Goal: Transaction & Acquisition: Purchase product/service

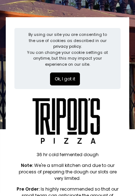
click at [72, 78] on button "Ok, I got it" at bounding box center [65, 79] width 30 height 13
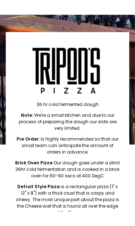
scroll to position [41, 0]
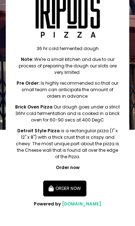
click at [78, 189] on button "ORDER NOW" at bounding box center [64, 188] width 43 height 16
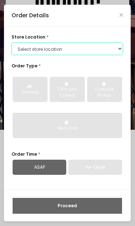
click at [110, 51] on select "Select store location Tripod's Pizza - Matimtiman Tripod's Pizza - [PERSON_NAME…" at bounding box center [68, 48] width 112 height 13
select select "67fb827a5452995f55066880"
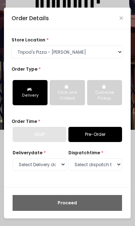
click at [38, 96] on div "Delivery" at bounding box center [30, 95] width 26 height 6
click at [50, 132] on div "ASAP" at bounding box center [40, 134] width 54 height 15
click at [54, 137] on div "ASAP" at bounding box center [40, 134] width 54 height 15
click at [89, 135] on link "Pre-Order" at bounding box center [95, 134] width 54 height 15
click at [59, 138] on div "ASAP" at bounding box center [40, 134] width 54 height 15
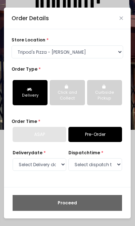
click at [59, 137] on div "ASAP" at bounding box center [40, 134] width 54 height 15
click at [52, 168] on select "Select Delivery date [DATE] [DATE] [DATE] [DATE] [DATE] [DATE]" at bounding box center [40, 164] width 54 height 13
select select "[DATE]"
click at [103, 166] on select "Select dispatch time 11:00 AM - 11:30 AM 11:30 AM - 12:00 PM 12:00 PM - 12:30 P…" at bounding box center [95, 164] width 54 height 13
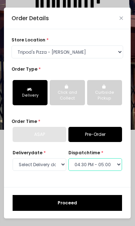
click at [112, 168] on select "Select dispatch time 11:00 AM - 11:30 AM 11:30 AM - 12:00 PM 12:00 PM - 12:30 P…" at bounding box center [95, 164] width 54 height 13
click at [115, 166] on select "Select dispatch time 11:00 AM - 11:30 AM 11:30 AM - 12:00 PM 12:00 PM - 12:30 P…" at bounding box center [95, 164] width 54 height 13
select select "16:30"
click at [99, 196] on button "Proceed" at bounding box center [67, 203] width 109 height 16
